Goal: Task Accomplishment & Management: Manage account settings

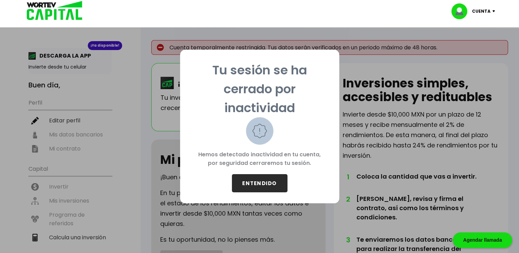
click at [252, 181] on button "ENTENDIDO" at bounding box center [260, 183] width 56 height 18
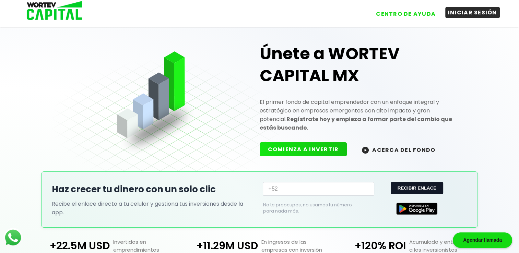
click at [456, 9] on button "INICIAR SESIÓN" at bounding box center [472, 12] width 55 height 11
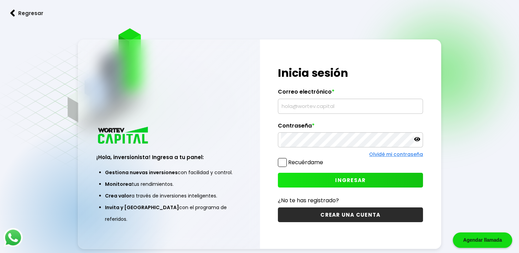
type input "[EMAIL_ADDRESS][DOMAIN_NAME]"
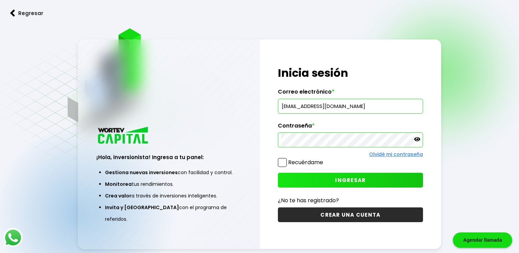
click at [284, 161] on span at bounding box center [282, 162] width 9 height 9
click at [324, 159] on input "Recuérdame" at bounding box center [324, 159] width 0 height 0
click at [311, 175] on button "INGRESAR" at bounding box center [350, 180] width 145 height 15
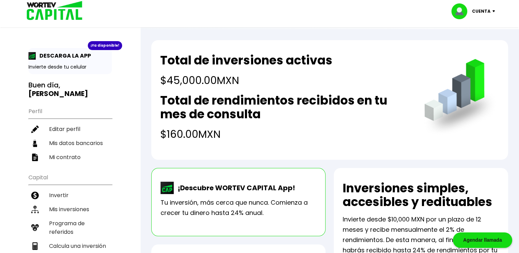
click at [314, 119] on h2 "Total de rendimientos recibidos en tu mes de consulta" at bounding box center [285, 107] width 250 height 27
drag, startPoint x: 163, startPoint y: 80, endPoint x: 243, endPoint y: 72, distance: 80.3
click at [243, 72] on div "Total de inversiones activas $45,000.00 MXN" at bounding box center [246, 71] width 172 height 35
click at [187, 81] on h4 "$45,000.00 MXN" at bounding box center [246, 80] width 172 height 15
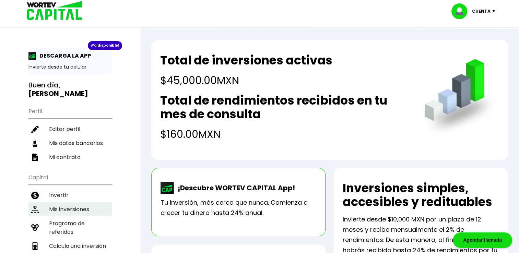
click at [70, 202] on li "Mis inversiones" at bounding box center [69, 209] width 83 height 14
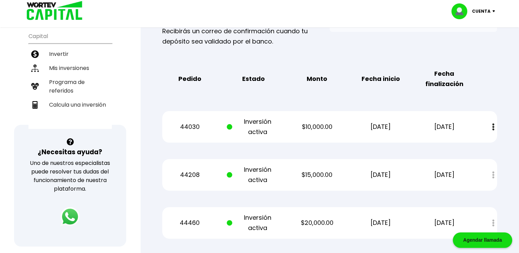
scroll to position [151, 0]
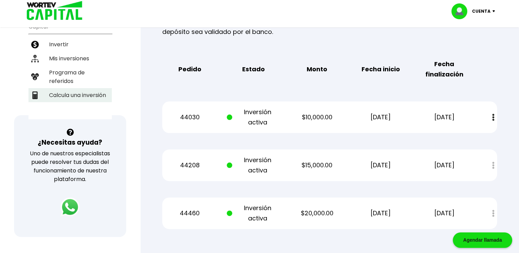
click at [95, 88] on li "Calcula una inversión" at bounding box center [69, 95] width 83 height 14
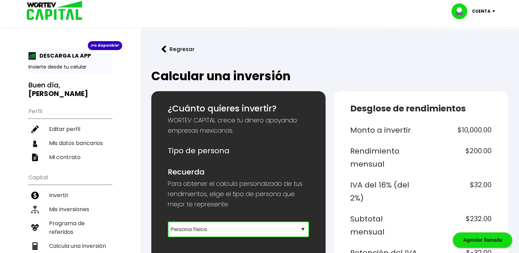
click at [227, 222] on select "Selecciona tu tipo de persona Persona Física que emite factura Persona física P…" at bounding box center [238, 230] width 141 height 16
select select "2"
click at [270, 170] on h6 "Recuerda" at bounding box center [238, 172] width 141 height 13
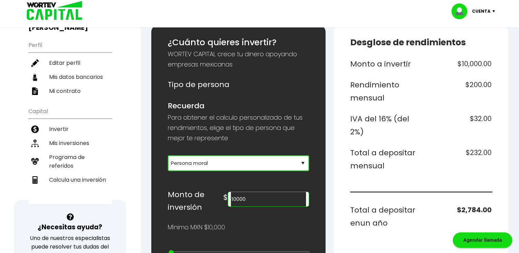
scroll to position [96, 0]
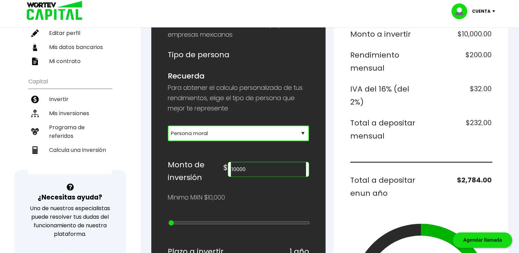
click at [270, 170] on input "10000" at bounding box center [268, 169] width 75 height 14
type input "1"
type input "6"
type input "55000"
click at [268, 192] on div "Mínimo MXN $10,000" at bounding box center [238, 197] width 141 height 10
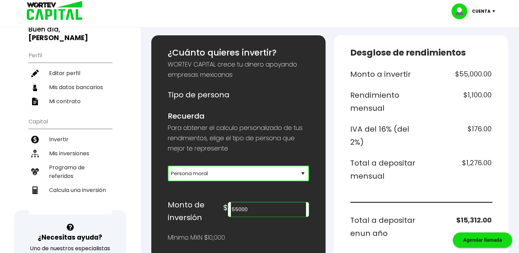
scroll to position [57, 0]
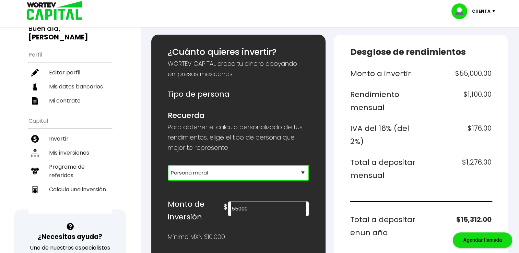
click at [304, 171] on select "Selecciona tu tipo de persona Persona Física que emite factura Persona física P…" at bounding box center [238, 173] width 141 height 16
select select "1"
click at [168, 165] on select "Selecciona tu tipo de persona Persona Física que emite factura Persona física P…" at bounding box center [238, 173] width 141 height 16
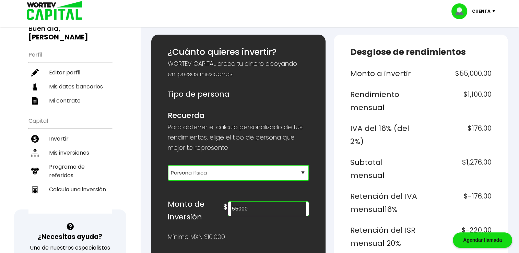
click at [385, 146] on h6 "IVA del 16% (del 2%)" at bounding box center [384, 135] width 68 height 26
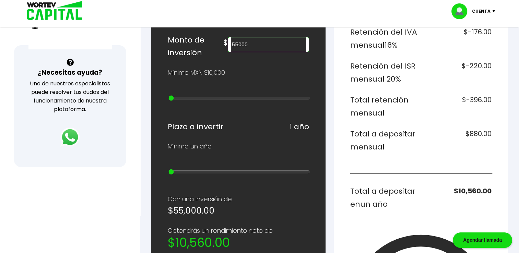
scroll to position [223, 0]
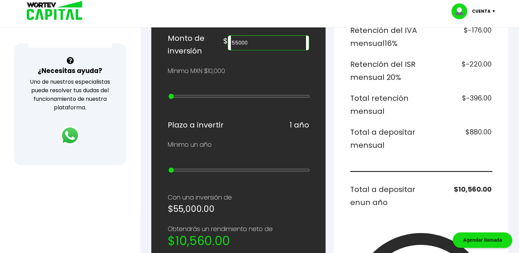
click at [483, 126] on h6 "$880.00" at bounding box center [458, 139] width 68 height 26
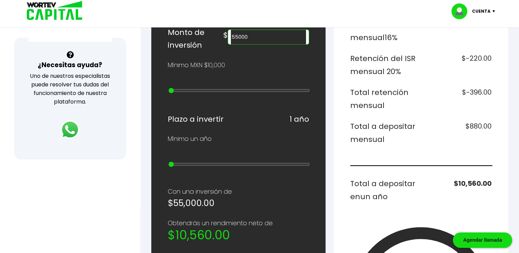
scroll to position [224, 0]
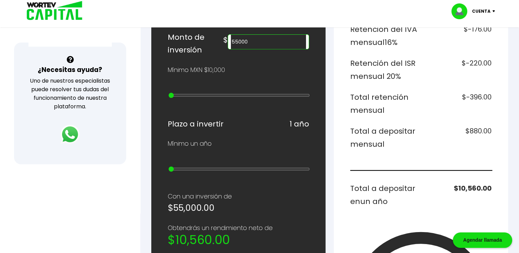
click at [479, 110] on div "Monto a invertir $55,000.00 Rendimiento mensual $1,100.00 IVA del 16% (del 2%) …" at bounding box center [420, 137] width 141 height 474
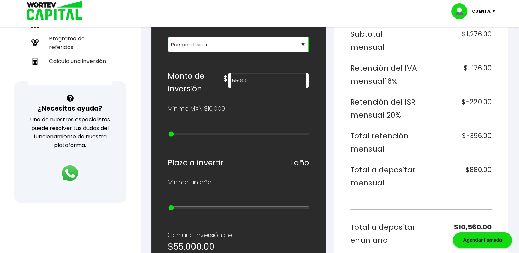
scroll to position [184, 0]
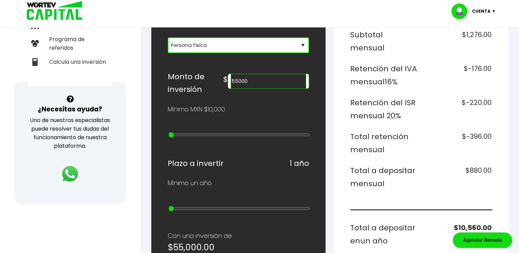
click at [480, 164] on h6 "$880.00" at bounding box center [458, 177] width 68 height 26
click at [345, 95] on div "Desglose de rendimientos Monto a invertir $55,000.00 Rendimiento mensual $1,100…" at bounding box center [421, 210] width 174 height 606
click at [357, 22] on div "Cuenta Editar perfil Cerrar sesión" at bounding box center [260, 11] width 480 height 22
drag, startPoint x: 116, startPoint y: 84, endPoint x: 116, endPoint y: 62, distance: 21.3
click at [116, 62] on div "¡Ya disponible! DESCARGA LA APP Invierte desde tu celular Buen día, [PERSON_NAM…" at bounding box center [70, 38] width 140 height 430
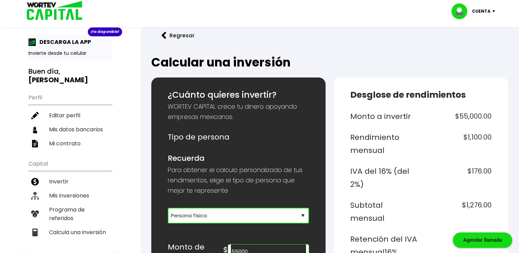
scroll to position [27, 0]
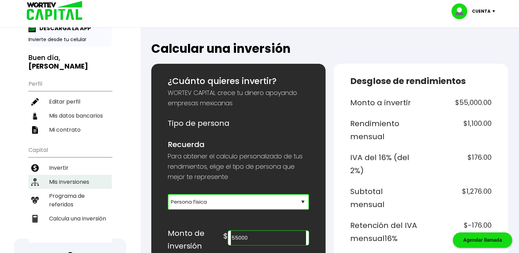
click at [64, 175] on li "Mis inversiones" at bounding box center [69, 182] width 83 height 14
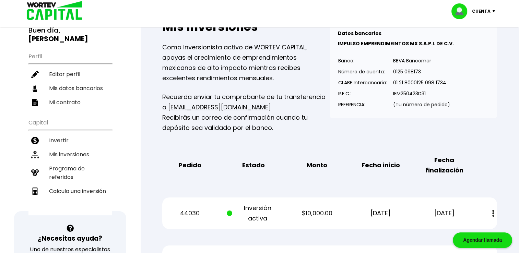
scroll to position [69, 0]
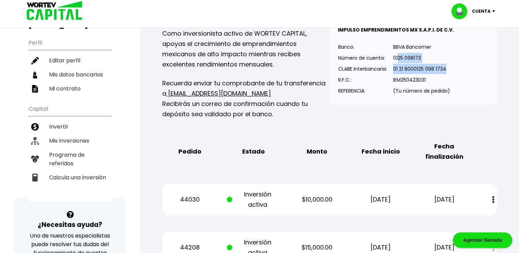
drag, startPoint x: 398, startPoint y: 57, endPoint x: 458, endPoint y: 68, distance: 61.0
click at [458, 68] on div "Datos bancarios VER MENOS IMPULSO EMPRENDIMEINTOS MX S.A.P.I. DE C.V. Banco: Nú…" at bounding box center [413, 55] width 167 height 98
click at [409, 88] on p "(Tu número de pedido)" at bounding box center [421, 91] width 57 height 10
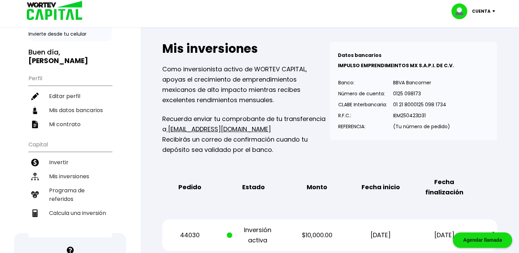
scroll to position [0, 0]
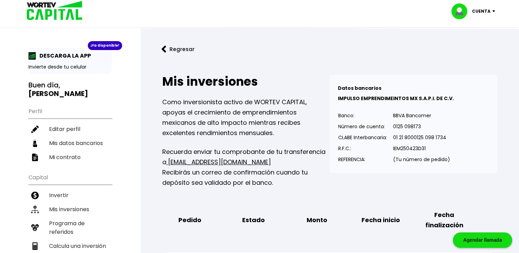
click at [175, 43] on button "Regresar" at bounding box center [178, 49] width 54 height 18
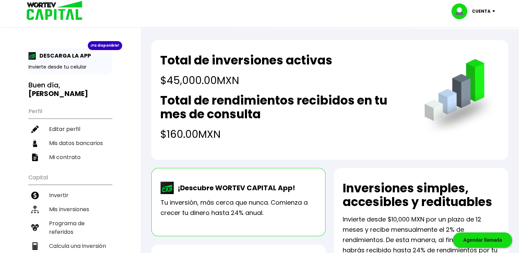
click at [166, 73] on h4 "$45,000.00 MXN" at bounding box center [246, 80] width 172 height 15
drag, startPoint x: 166, startPoint y: 73, endPoint x: 193, endPoint y: 74, distance: 27.1
click at [193, 74] on h4 "$45,000.00 MXN" at bounding box center [246, 80] width 172 height 15
click at [192, 84] on h4 "$45,000.00 MXN" at bounding box center [246, 80] width 172 height 15
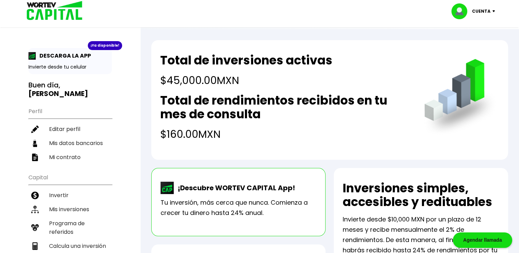
click at [157, 72] on div "Total de inversiones activas $45,000.00 MXN Total de rendimientos recibidos en …" at bounding box center [329, 100] width 357 height 120
click at [166, 78] on h4 "$45,000.00 MXN" at bounding box center [246, 80] width 172 height 15
drag, startPoint x: 166, startPoint y: 78, endPoint x: 213, endPoint y: 76, distance: 46.4
click at [213, 76] on h4 "$45,000.00 MXN" at bounding box center [246, 80] width 172 height 15
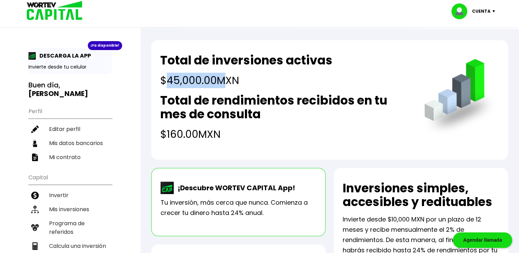
click at [198, 82] on h4 "$45,000.00 MXN" at bounding box center [246, 80] width 172 height 15
click at [185, 81] on h4 "$45,000.00 MXN" at bounding box center [246, 80] width 172 height 15
